Goal: Contribute content: Add original content to the website for others to see

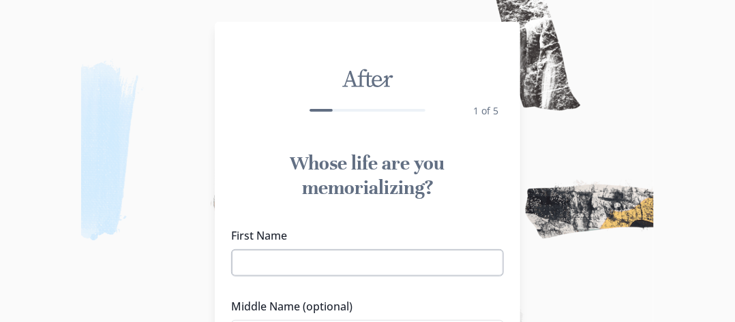
click at [296, 262] on input "First Name" at bounding box center [367, 263] width 273 height 27
type input "[PERSON_NAME]"
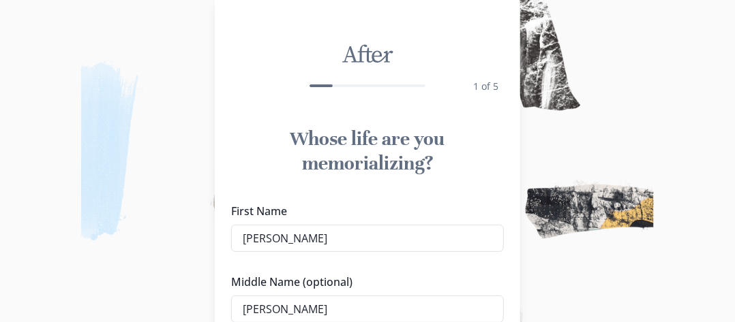
type input "[PERSON_NAME]"
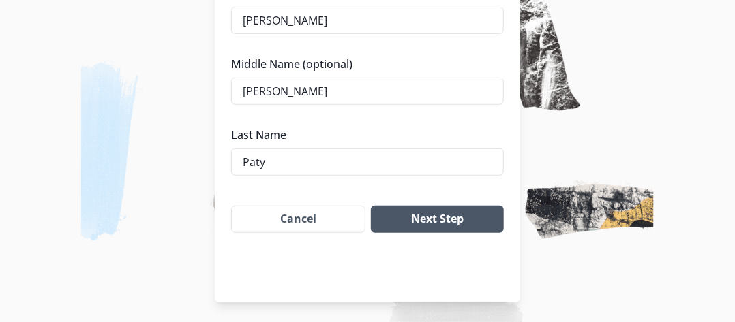
type input "Paty"
click at [436, 213] on button "Next Step" at bounding box center [437, 219] width 133 height 27
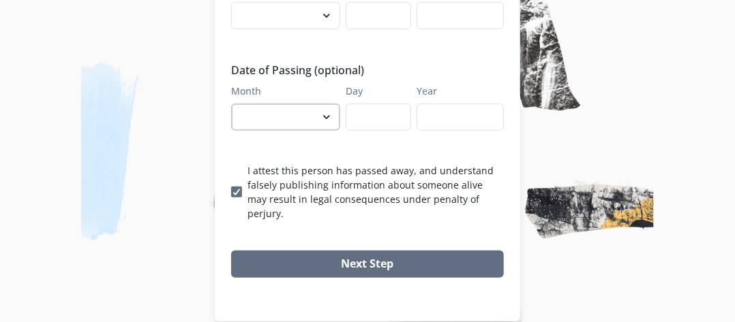
click at [259, 117] on select "January February March April May June July August September October November De…" at bounding box center [285, 117] width 109 height 27
select select "7"
click at [236, 104] on select "January February March April May June July August September October November De…" at bounding box center [285, 117] width 109 height 27
click at [364, 111] on input "Day" at bounding box center [378, 117] width 65 height 27
click at [394, 117] on input "Day" at bounding box center [378, 117] width 65 height 27
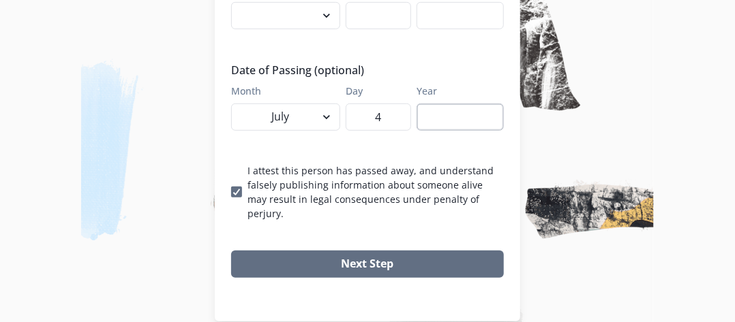
type input "4"
click at [453, 123] on input "Year" at bounding box center [460, 117] width 87 height 27
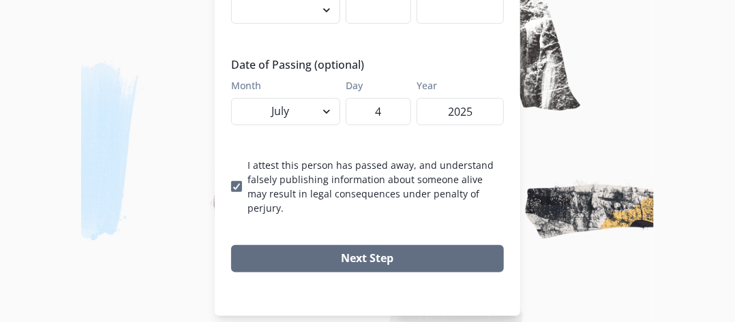
scroll to position [249, 0]
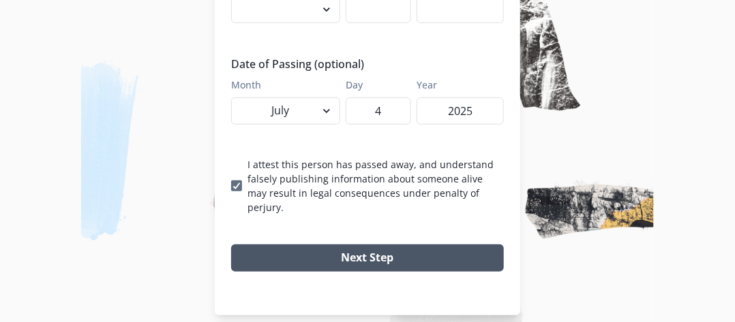
type input "2025"
click at [367, 245] on button "Next Step" at bounding box center [367, 258] width 273 height 27
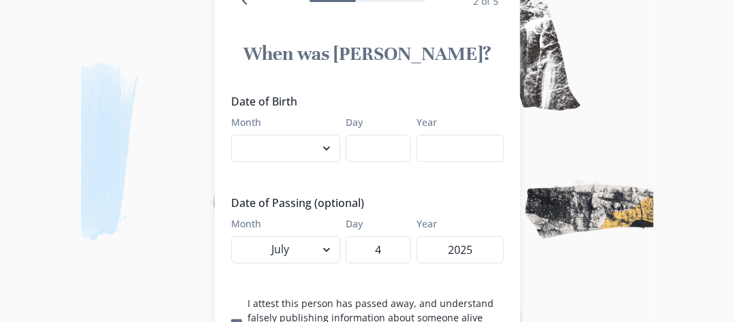
scroll to position [108, 0]
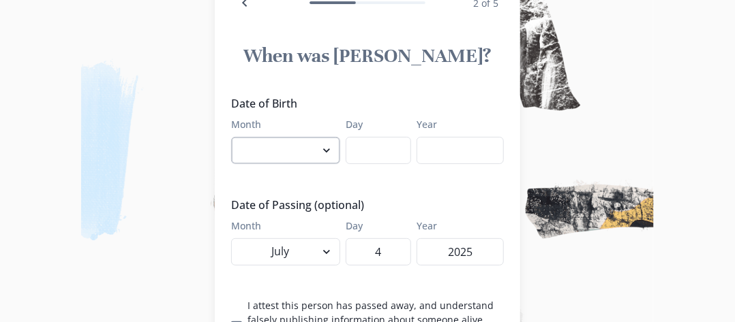
click at [332, 150] on select "January February March April May June July August September October November De…" at bounding box center [285, 150] width 109 height 27
select select "6"
click at [236, 137] on select "January February March April May June July August September October November De…" at bounding box center [285, 150] width 109 height 27
click at [369, 154] on input "Day" at bounding box center [378, 150] width 65 height 27
type input "16"
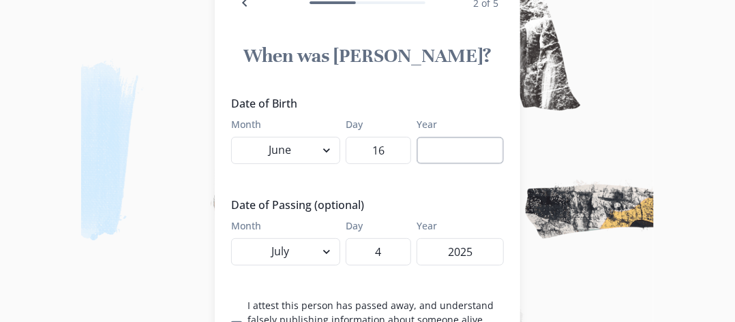
click at [466, 155] on input "Year" at bounding box center [460, 150] width 87 height 27
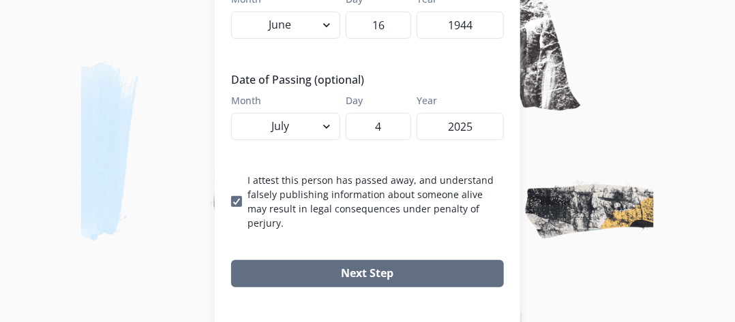
scroll to position [249, 0]
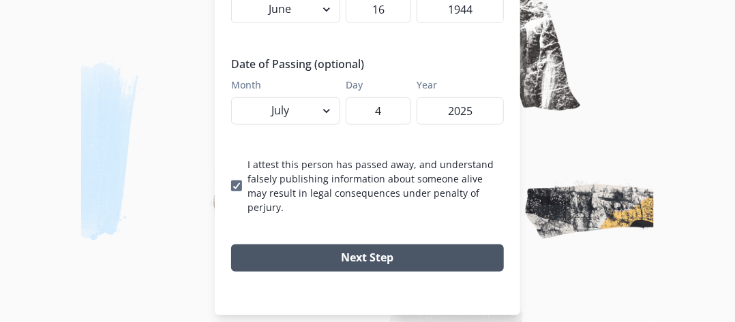
type input "1944"
click at [373, 245] on button "Next Step" at bounding box center [367, 258] width 273 height 27
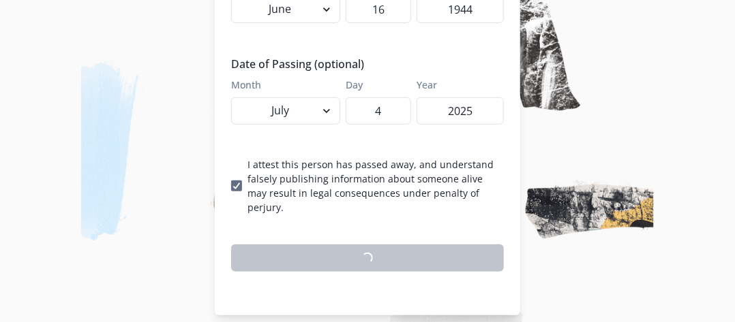
scroll to position [245, 0]
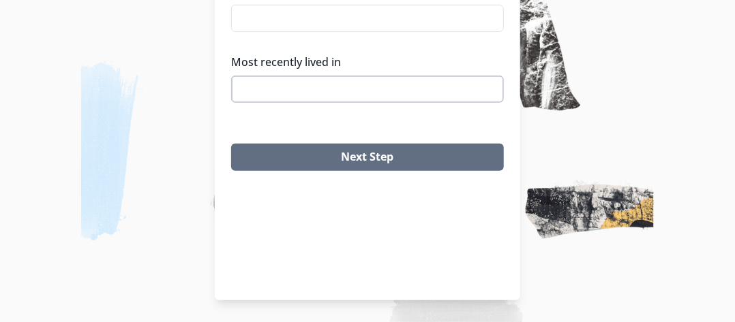
click at [354, 76] on input "Most recently lived in" at bounding box center [367, 89] width 273 height 27
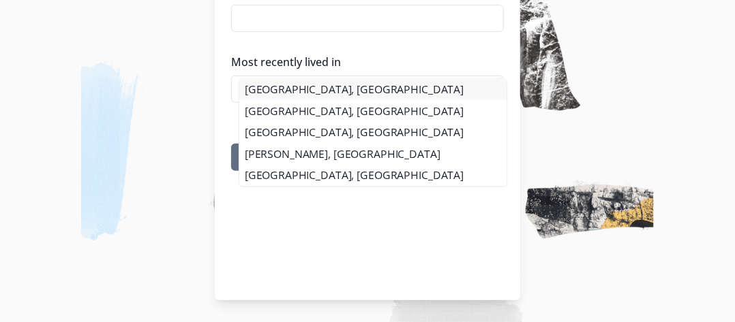
click at [275, 87] on li "[GEOGRAPHIC_DATA], [GEOGRAPHIC_DATA]" at bounding box center [372, 90] width 267 height 22
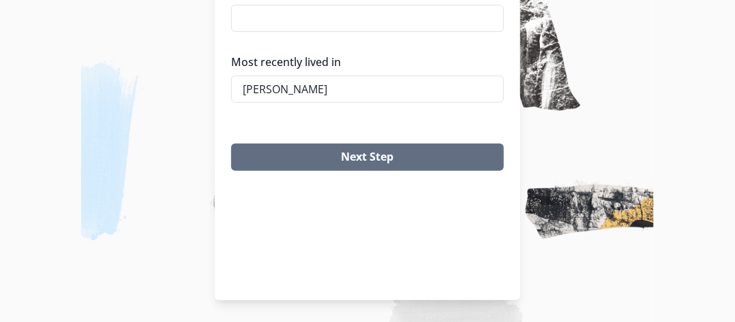
type input "[GEOGRAPHIC_DATA], [GEOGRAPHIC_DATA]"
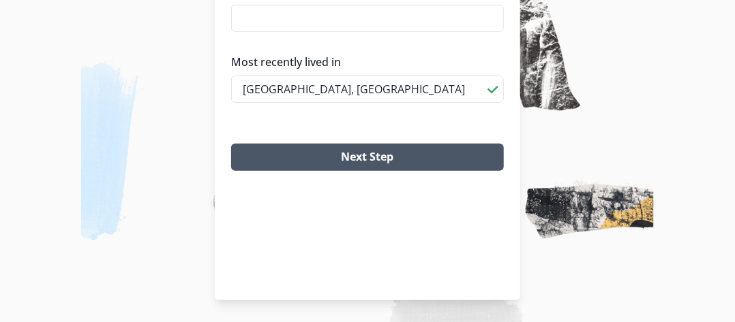
click at [374, 144] on button "Next Step" at bounding box center [367, 157] width 273 height 27
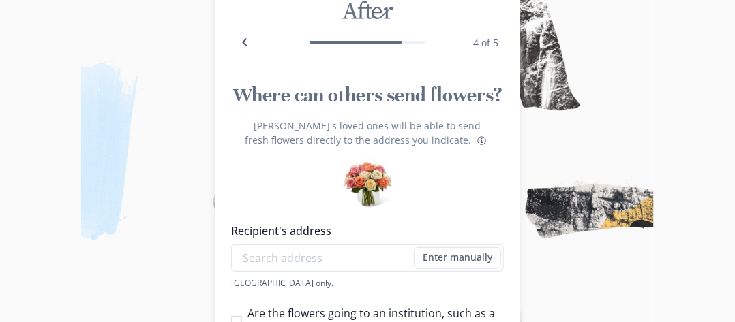
scroll to position [136, 0]
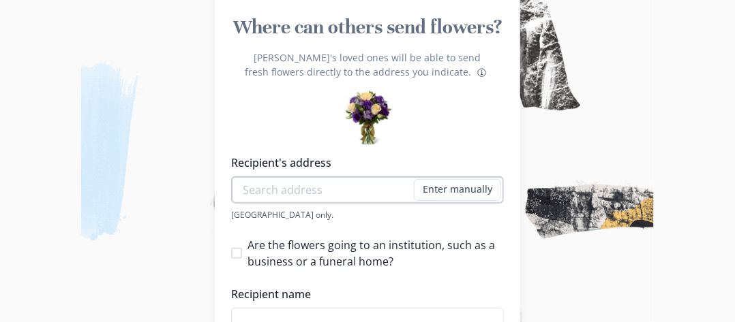
click at [290, 193] on input "Recipient's address" at bounding box center [367, 190] width 273 height 27
type input "[STREET_ADDRESS]"
type input "[PERSON_NAME]"
type input "9366159690"
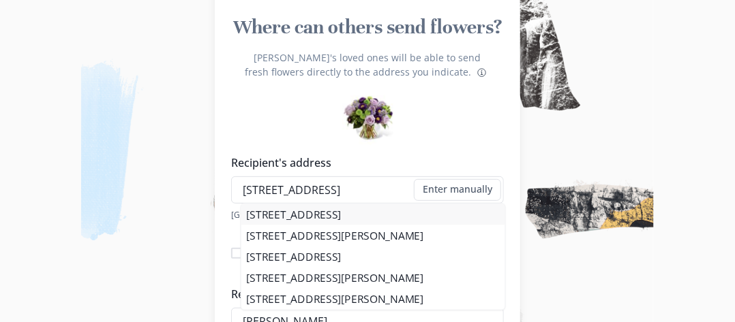
click at [348, 213] on div "[STREET_ADDRESS][GEOGRAPHIC_DATA][STREET_ADDRESS][PERSON_NAME] [STREET_ADDRESS]…" at bounding box center [373, 258] width 273 height 110
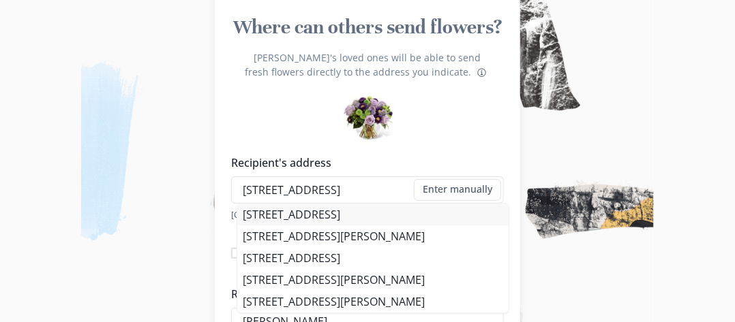
click at [346, 213] on li "[STREET_ADDRESS]" at bounding box center [372, 215] width 271 height 22
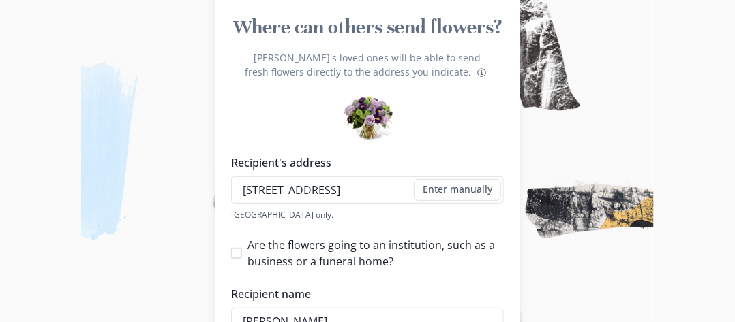
type input "[STREET_ADDRESS]"
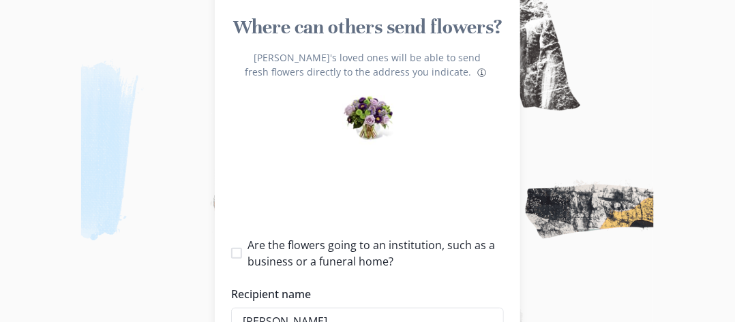
type input "1"
select select "[GEOGRAPHIC_DATA]"
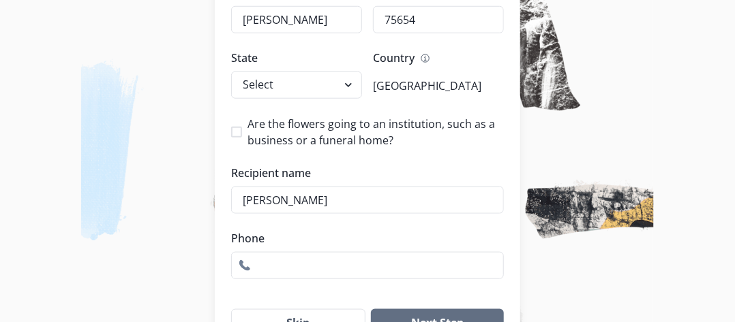
scroll to position [477, 0]
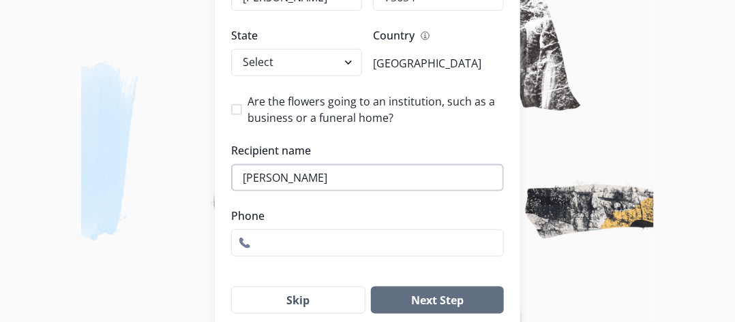
drag, startPoint x: 363, startPoint y: 183, endPoint x: 376, endPoint y: 181, distance: 13.9
click at [370, 182] on input "[PERSON_NAME]" at bounding box center [367, 177] width 273 height 27
type input "[PERSON_NAME]"
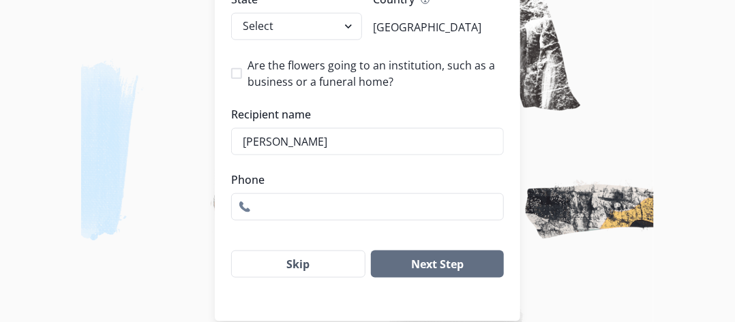
scroll to position [534, 0]
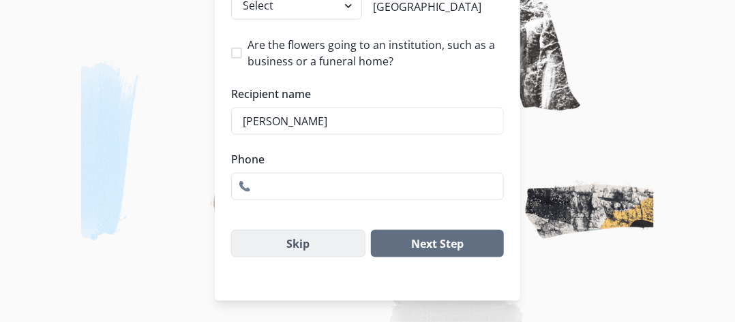
click at [305, 244] on button "Skip" at bounding box center [298, 243] width 134 height 27
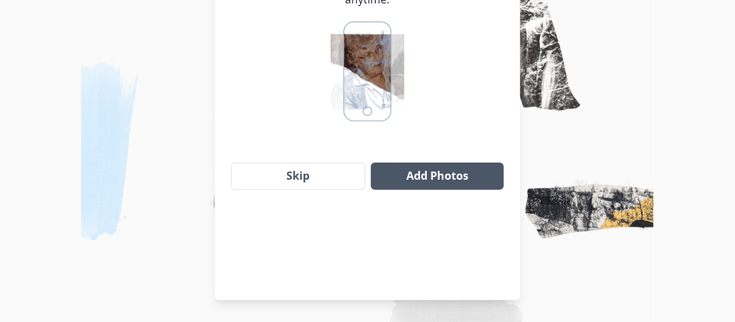
click at [437, 163] on button "Add Photos" at bounding box center [437, 176] width 133 height 27
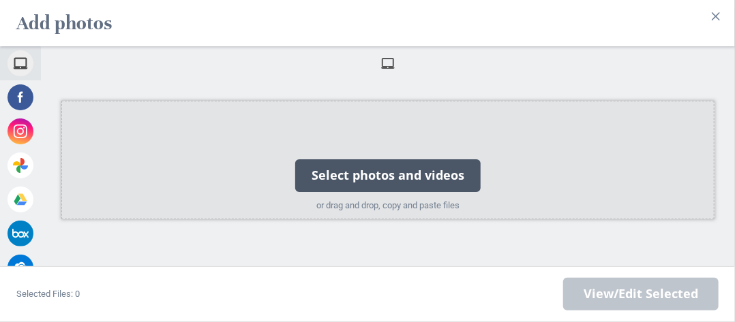
click at [337, 168] on div "Select photos and videos" at bounding box center [387, 176] width 185 height 33
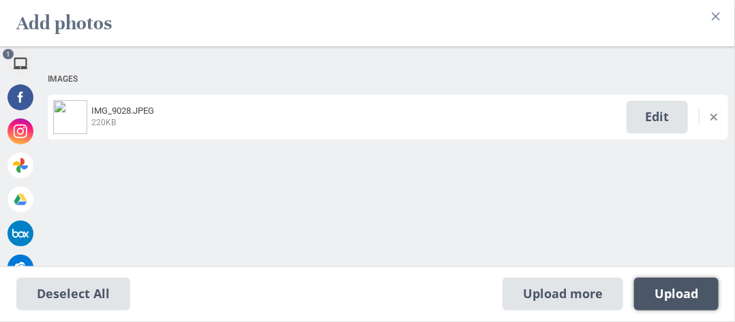
click at [664, 290] on span "Upload 1" at bounding box center [676, 294] width 44 height 15
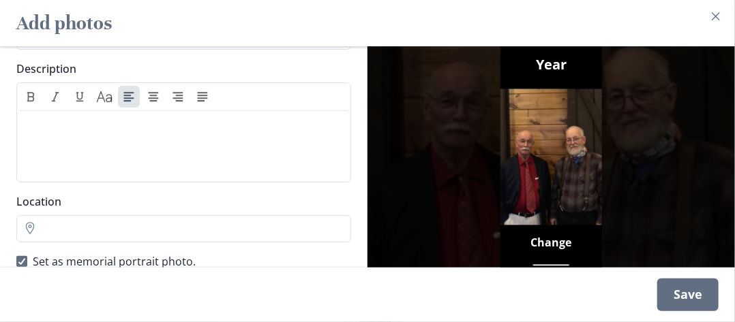
scroll to position [166, 0]
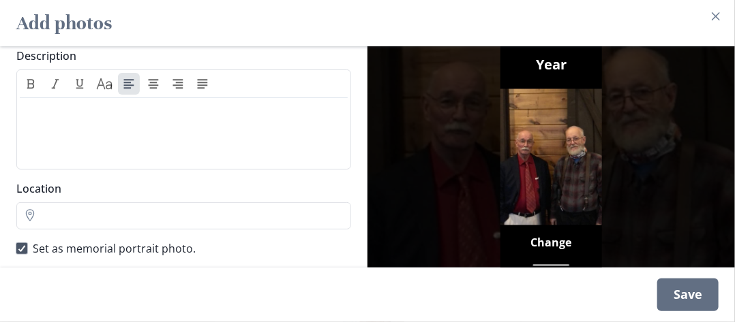
click at [21, 245] on icon at bounding box center [22, 248] width 8 height 7
click at [16, 249] on input "Set as memorial portrait photo." at bounding box center [16, 249] width 1 height 1
checkbox input "false"
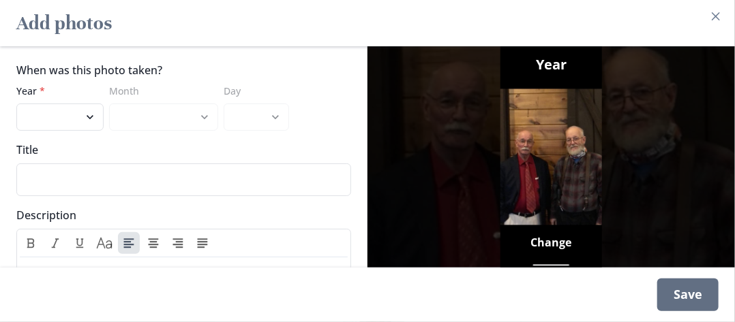
scroll to position [0, 0]
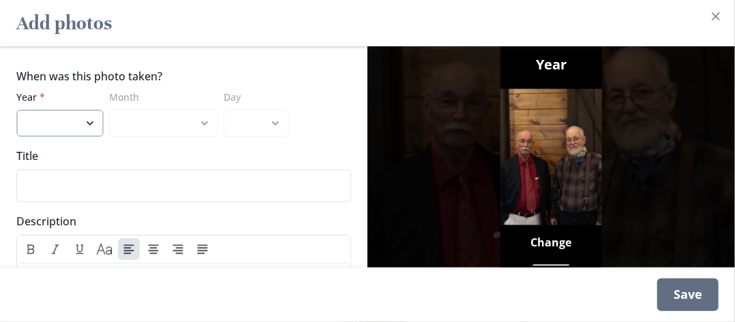
click at [91, 110] on select "2025 2024 2023 2022 2021 2020 2019 2018 2017 2016 2015 2014 2013 2012 2011 2010…" at bounding box center [59, 123] width 87 height 27
select select "2024"
click at [16, 110] on select "2025 2024 2023 2022 2021 2020 2019 2018 2017 2016 2015 2014 2013 2012 2011 2010…" at bounding box center [59, 123] width 87 height 27
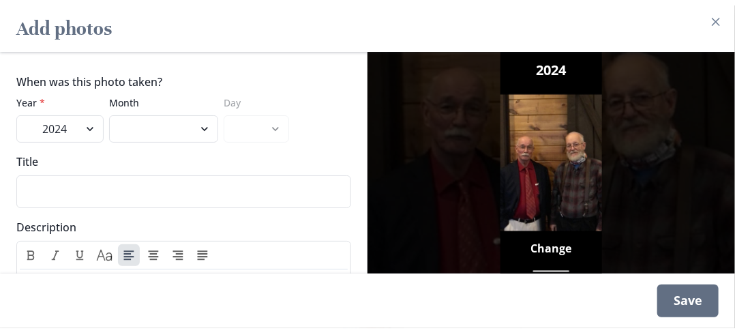
scroll to position [68, 0]
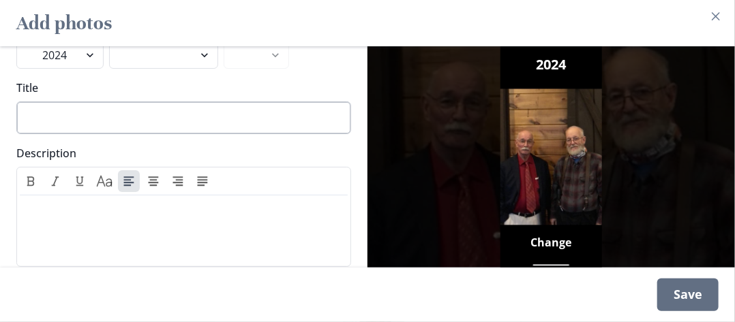
click at [78, 107] on input "Title" at bounding box center [183, 118] width 335 height 33
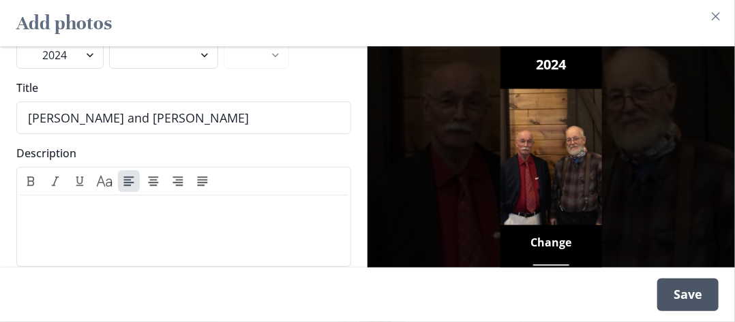
type input "[PERSON_NAME] and [PERSON_NAME]"
click at [674, 299] on div "Save" at bounding box center [687, 295] width 61 height 33
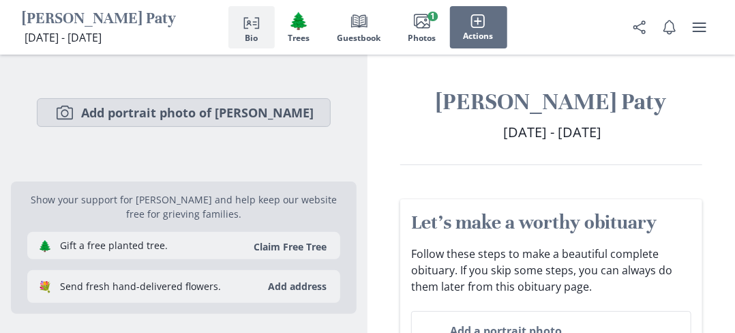
click at [153, 110] on button "Camera Add portrait photo of [PERSON_NAME]" at bounding box center [184, 112] width 294 height 29
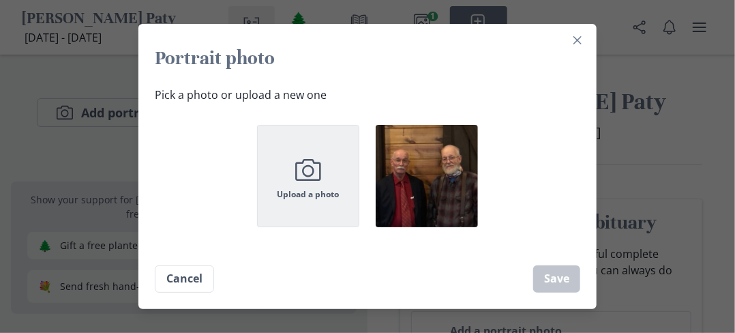
click at [313, 166] on icon "button" at bounding box center [308, 171] width 10 height 10
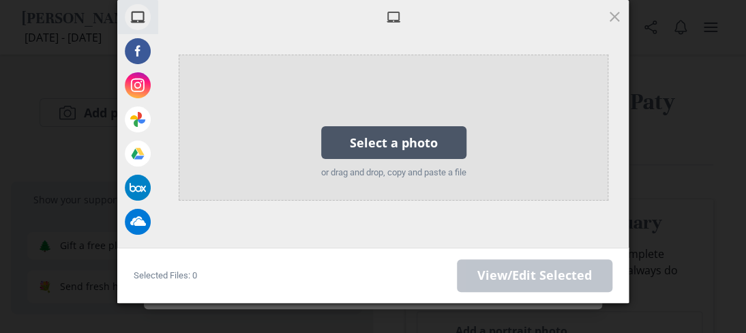
click at [383, 140] on div "Select a photo" at bounding box center [393, 142] width 145 height 33
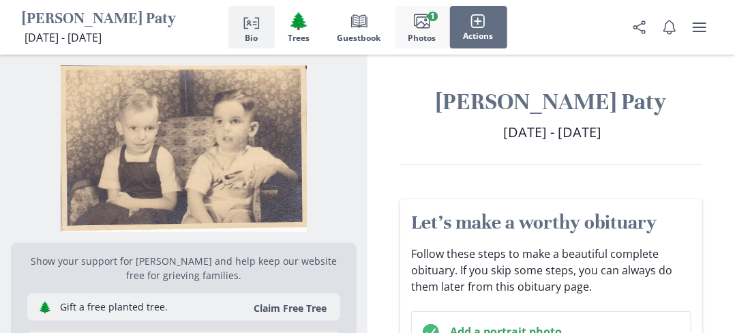
click at [418, 20] on icon "Images" at bounding box center [422, 21] width 16 height 16
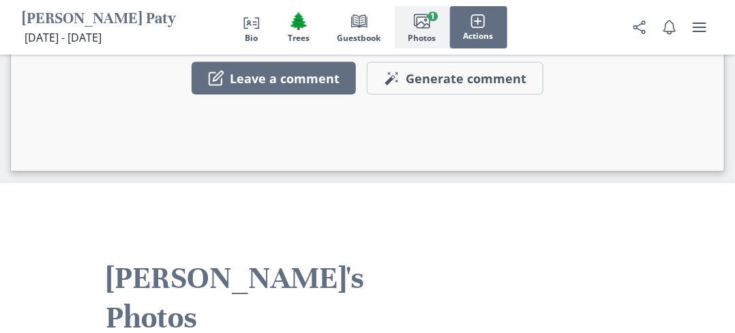
scroll to position [2499, 0]
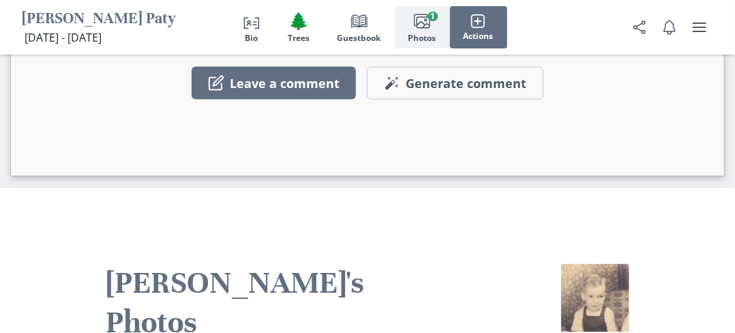
click at [597, 264] on img at bounding box center [595, 298] width 68 height 68
click at [592, 264] on img at bounding box center [595, 298] width 68 height 68
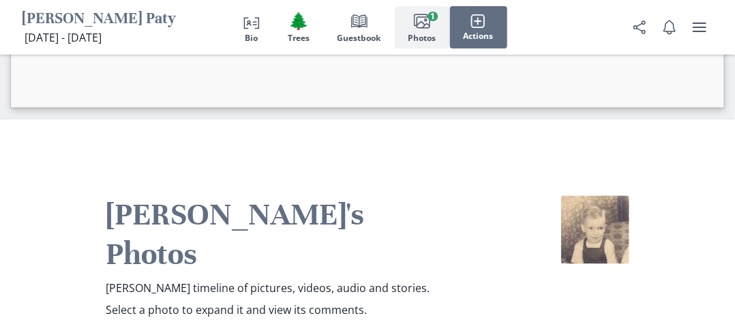
scroll to position [2635, 0]
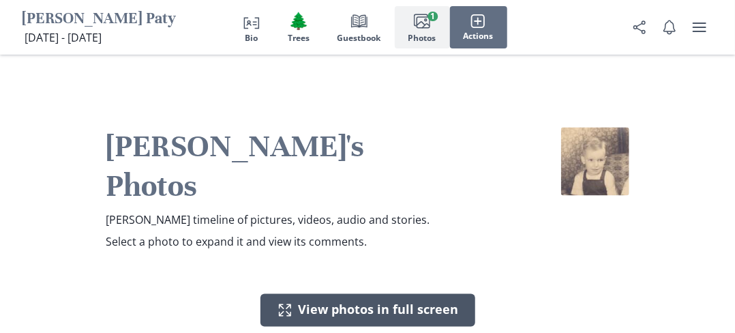
click at [349, 294] on button "Expand View photos in full screen" at bounding box center [367, 310] width 215 height 33
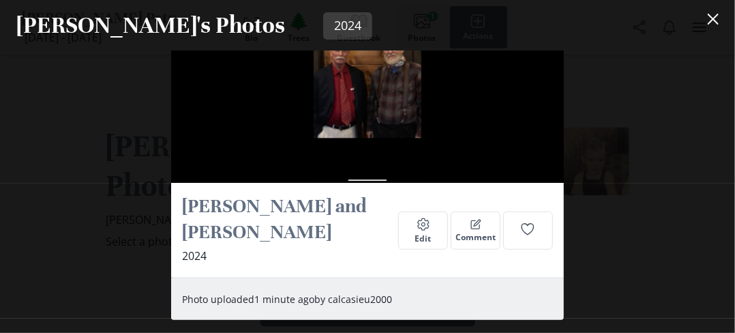
scroll to position [0, 0]
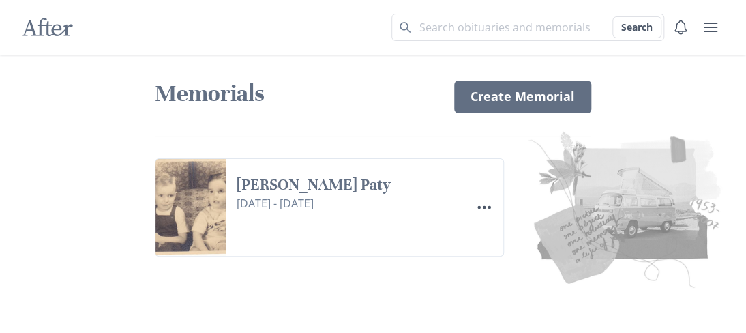
click at [49, 29] on icon "After" at bounding box center [47, 27] width 51 height 26
